Goal: Check status

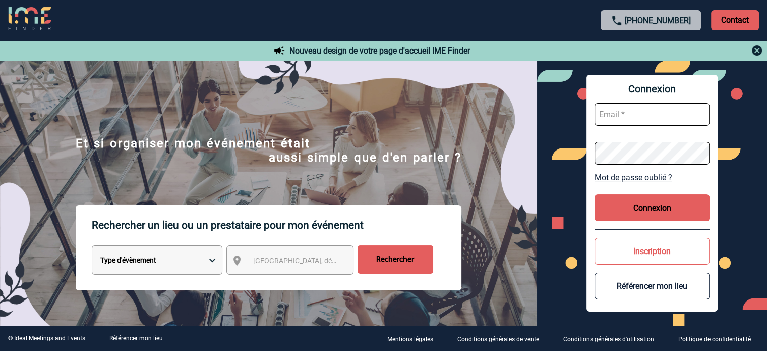
type input "jjandaux@ime-groupe.com"
drag, startPoint x: 660, startPoint y: 206, endPoint x: 622, endPoint y: 202, distance: 38.0
click at [660, 206] on button "Connexion" at bounding box center [652, 207] width 115 height 27
click at [531, 141] on img at bounding box center [268, 228] width 537 height 305
click at [639, 213] on button "Connexion" at bounding box center [652, 207] width 115 height 27
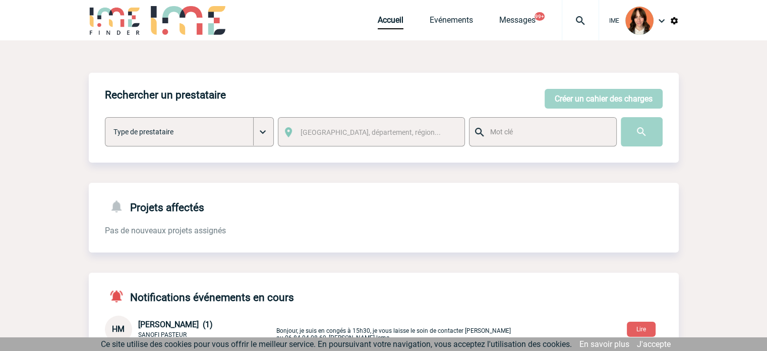
click at [575, 18] on img at bounding box center [580, 21] width 36 height 12
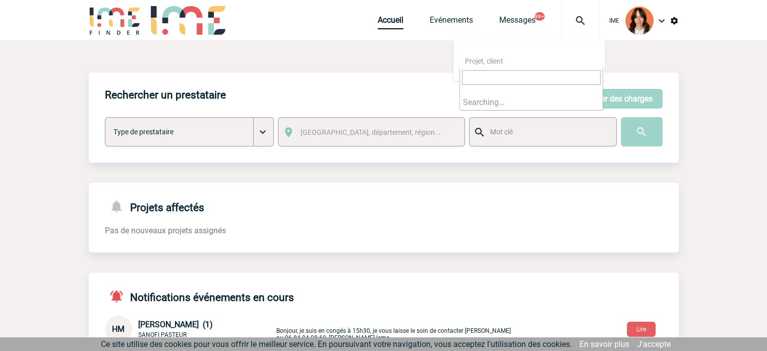
click at [501, 76] on input "search" at bounding box center [531, 77] width 139 height 15
type input "2000425175"
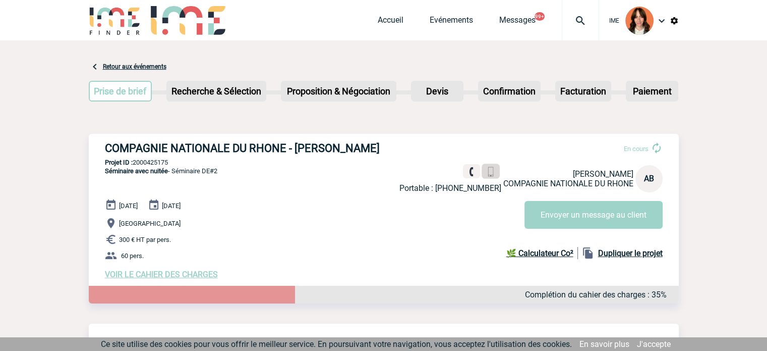
click at [482, 169] on link at bounding box center [491, 171] width 18 height 15
click at [398, 20] on link "Accueil" at bounding box center [391, 22] width 26 height 14
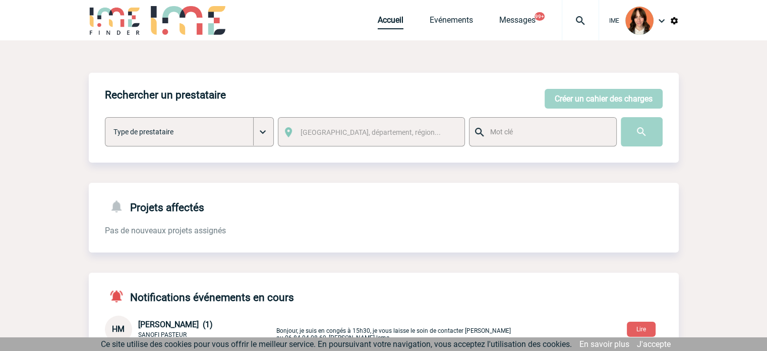
click at [385, 27] on link "Accueil" at bounding box center [391, 22] width 26 height 14
click at [579, 19] on img at bounding box center [580, 21] width 36 height 12
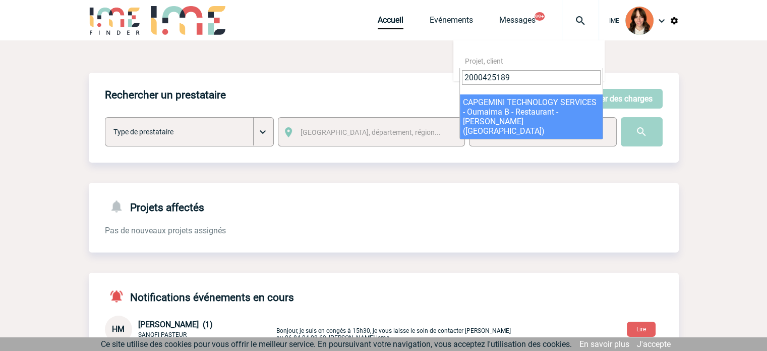
type input "2000425189"
select select "24690"
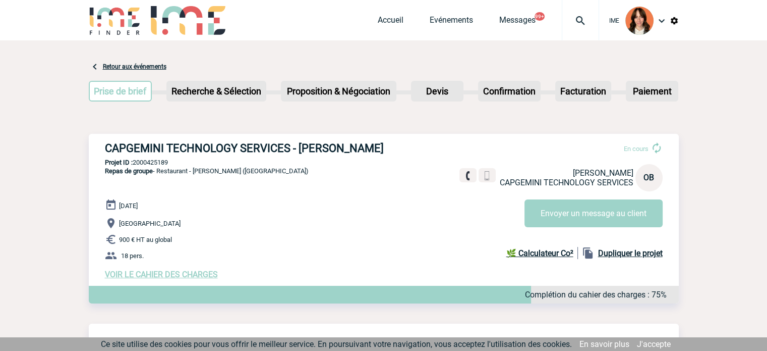
drag, startPoint x: 101, startPoint y: 147, endPoint x: 170, endPoint y: 163, distance: 71.5
click at [170, 163] on div "CAPGEMINI TECHNOLOGY SERVICES - [PERSON_NAME] En cours Oumaima [PERSON_NAME] CA…" at bounding box center [384, 210] width 590 height 153
copy h3 "CAPGEMINI TECHNOLOGY SERVICES - [PERSON_NAME]"
click at [159, 166] on p "Projet ID : 2000425189" at bounding box center [384, 162] width 590 height 8
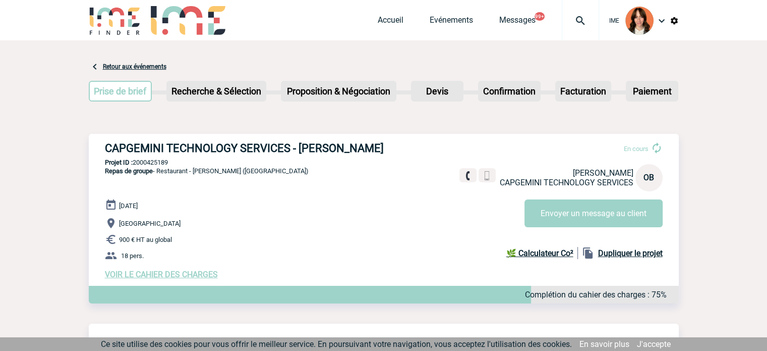
copy p "2000425189"
click at [399, 12] on div "Accueil Evénements Messages 99+ Projet, client Projet, client" at bounding box center [488, 20] width 221 height 40
drag, startPoint x: 399, startPoint y: 17, endPoint x: 392, endPoint y: 20, distance: 7.7
click at [397, 17] on link "Accueil" at bounding box center [391, 22] width 26 height 14
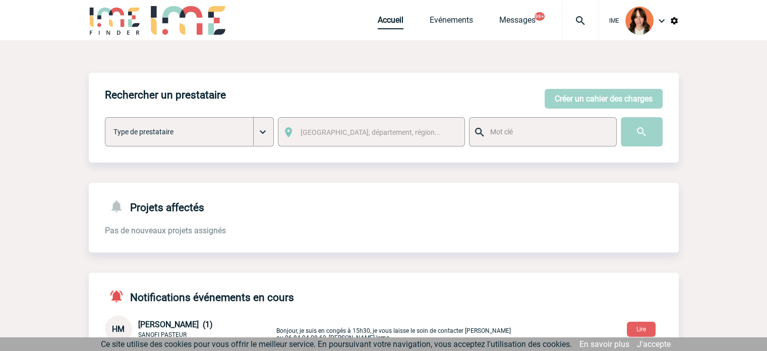
click at [383, 21] on link "Accueil" at bounding box center [391, 22] width 26 height 14
drag, startPoint x: 376, startPoint y: 12, endPoint x: 380, endPoint y: 16, distance: 5.4
click at [378, 12] on div "Accueil Evénements Messages 99+ Projet, client Projet, client" at bounding box center [488, 20] width 221 height 40
click at [384, 20] on link "Accueil" at bounding box center [391, 22] width 26 height 14
click at [385, 23] on link "Accueil" at bounding box center [391, 22] width 26 height 14
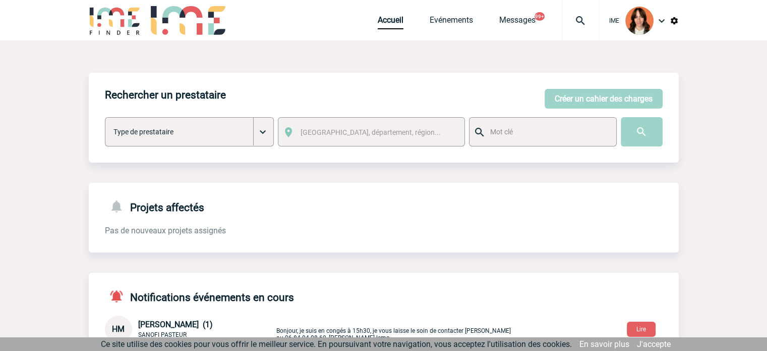
click at [580, 19] on img at bounding box center [580, 21] width 36 height 12
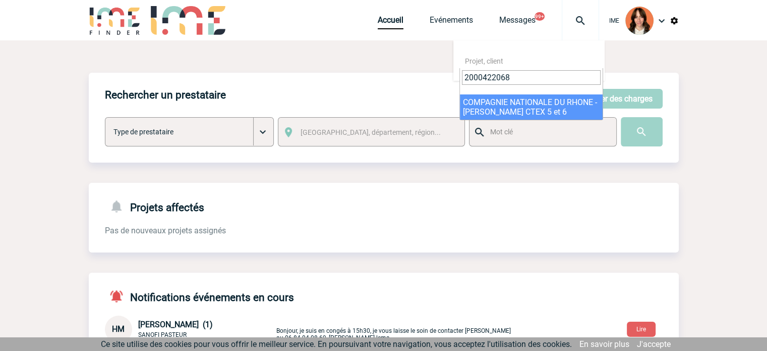
type input "2000422068"
select select "21569"
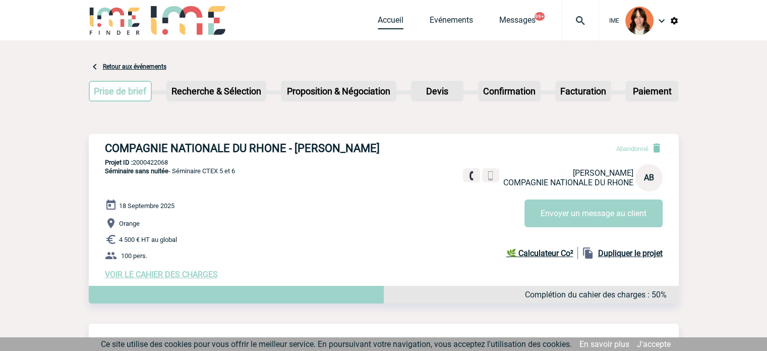
click at [382, 22] on link "Accueil" at bounding box center [391, 22] width 26 height 14
